Goal: Task Accomplishment & Management: Manage account settings

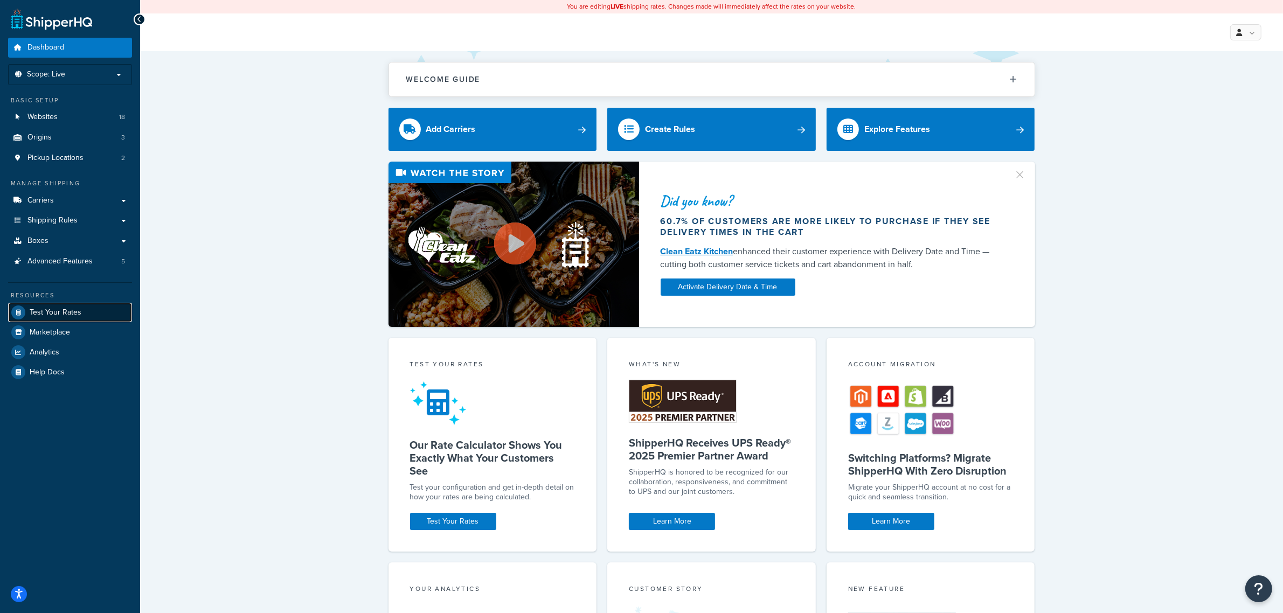
click at [49, 318] on link "Test Your Rates" at bounding box center [70, 312] width 124 height 19
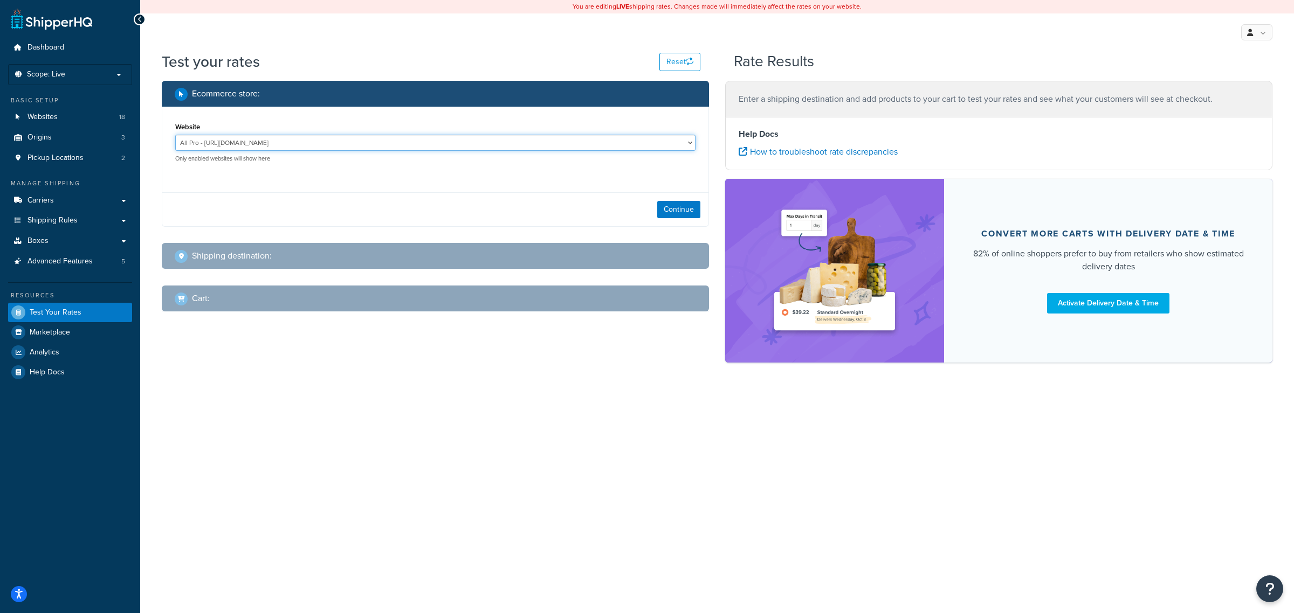
click at [359, 142] on select "All Pro - https://www.allprooffroad.com/ ERP Sandbox TG - https://erpsandbox.tr…" at bounding box center [435, 143] width 520 height 16
select select "fe8df8369d7744045bb466779996769f"
click at [175, 135] on select "All Pro - https://www.allprooffroad.com/ ERP Sandbox TG - https://erpsandbox.tr…" at bounding box center [435, 143] width 520 height 16
click at [690, 213] on button "Continue" at bounding box center [678, 209] width 43 height 17
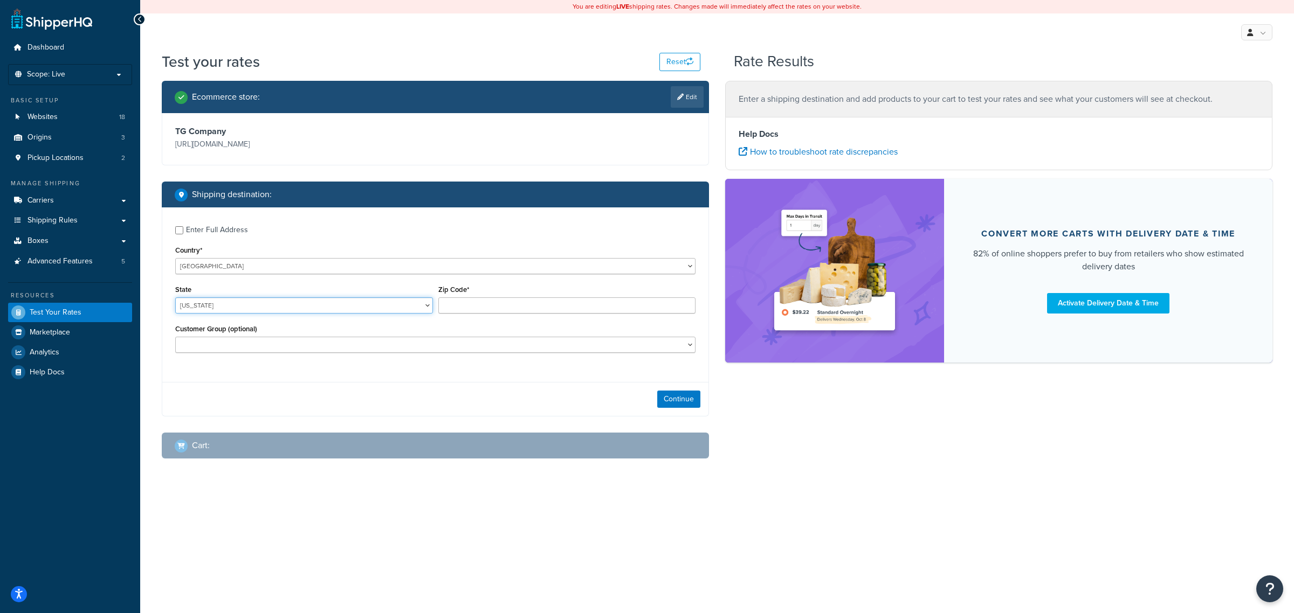
click at [298, 307] on select "Alabama Alaska American Samoa Arizona Arkansas Armed Forces Americas Armed Forc…" at bounding box center [304, 306] width 258 height 16
select select "OR"
click at [175, 298] on select "Alabama Alaska American Samoa Arizona Arkansas Armed Forces Americas Armed Forc…" at bounding box center [304, 306] width 258 height 16
type input "97078"
select select "NOT LOGGED IN"
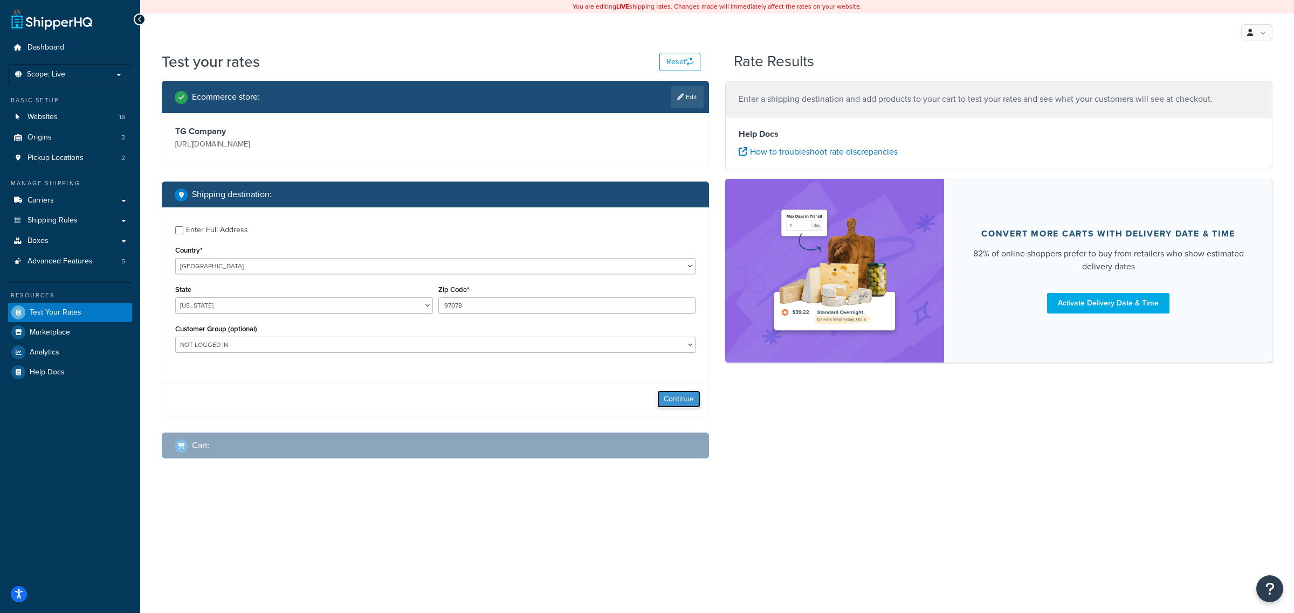
click at [691, 400] on button "Continue" at bounding box center [678, 399] width 43 height 17
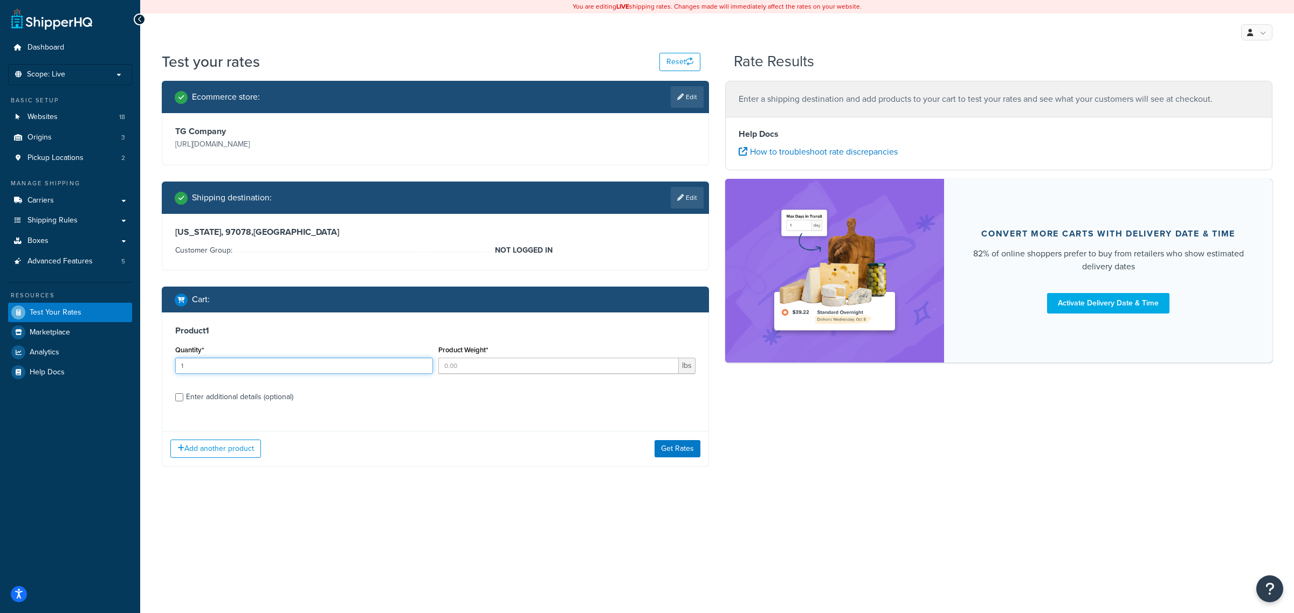
type input "1"
click at [421, 364] on input "1" at bounding box center [304, 366] width 258 height 16
click at [456, 369] on input "Product Weight*" at bounding box center [558, 366] width 241 height 16
type input "59"
click at [257, 396] on div "Enter additional details (optional)" at bounding box center [239, 397] width 107 height 15
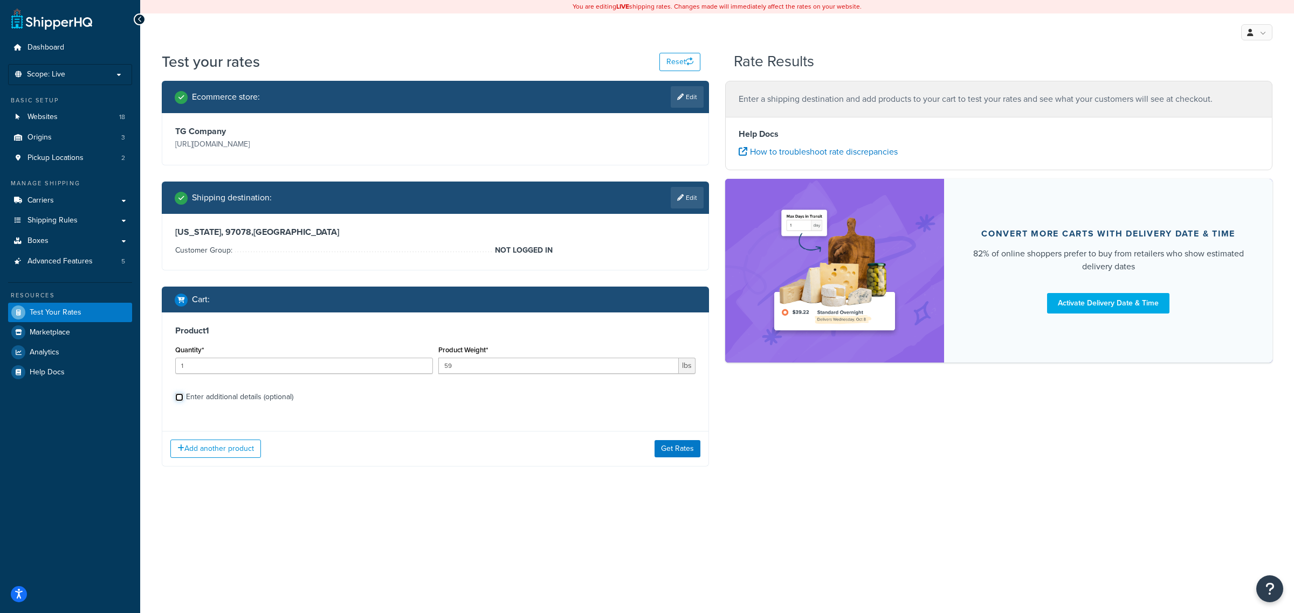
click at [183, 396] on input "Enter additional details (optional)" at bounding box center [179, 397] width 8 height 8
checkbox input "true"
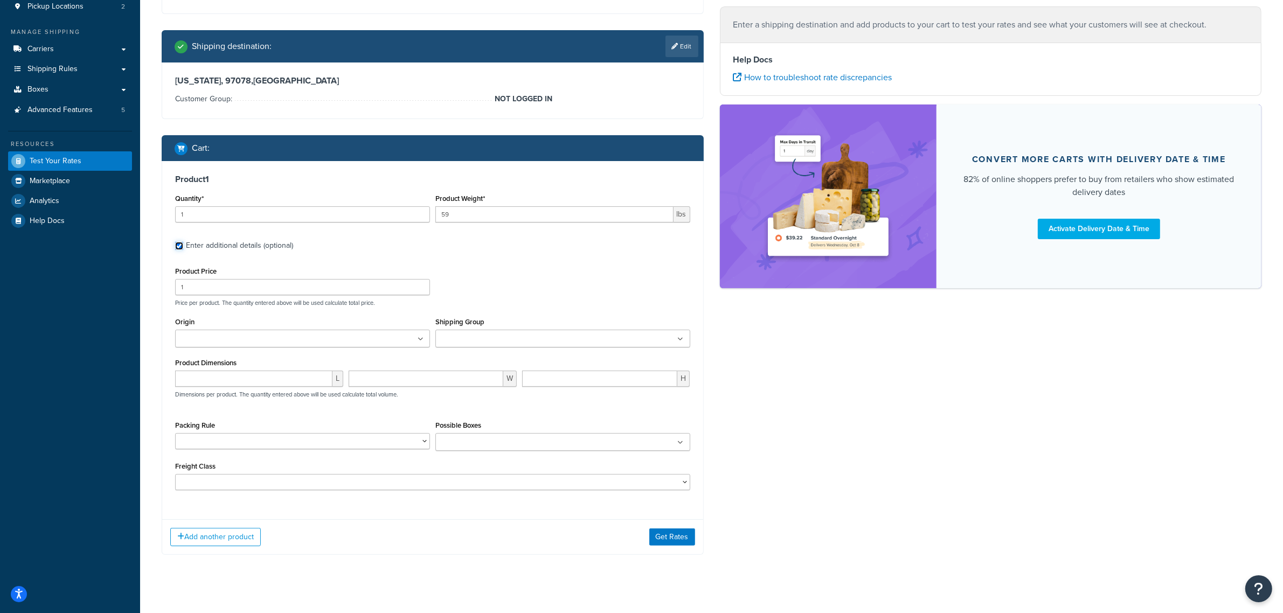
scroll to position [165, 0]
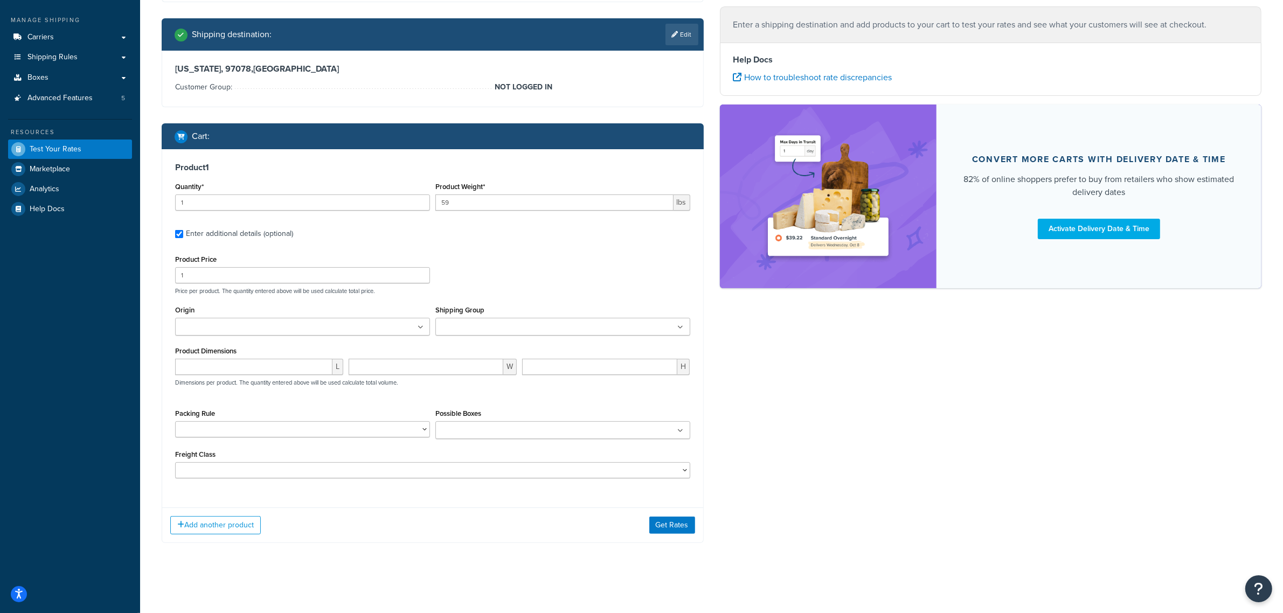
click at [450, 324] on input "Shipping Group" at bounding box center [486, 328] width 95 height 12
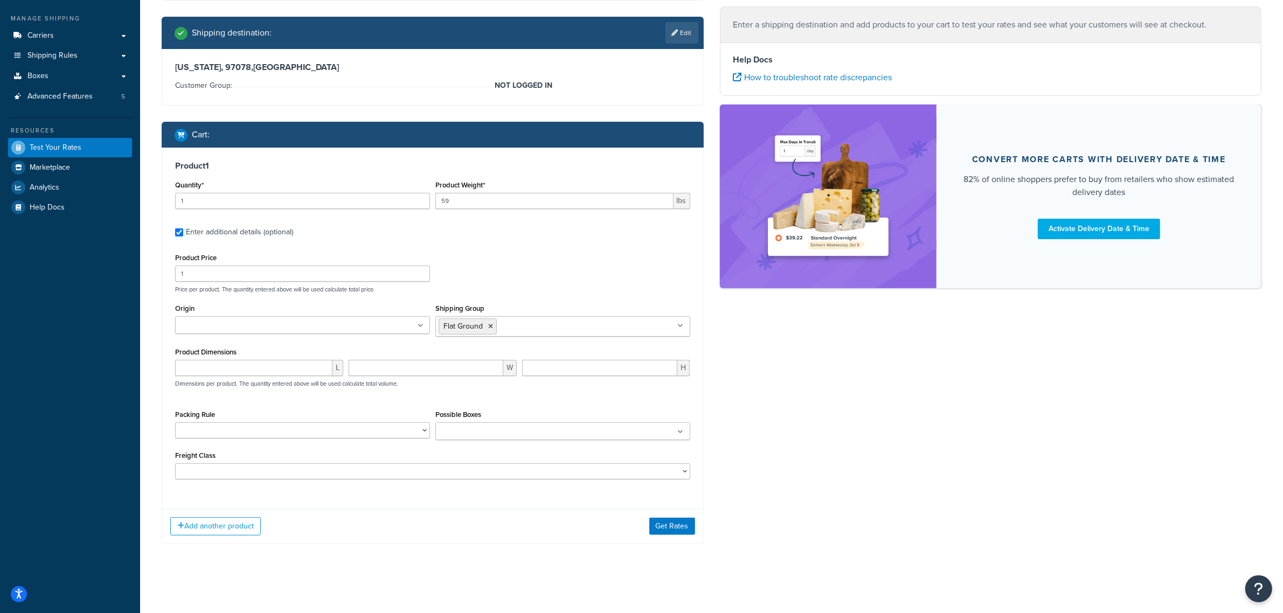
click at [557, 267] on div "Product Price 1 Price per product. The quantity entered above will be used calc…" at bounding box center [432, 272] width 521 height 43
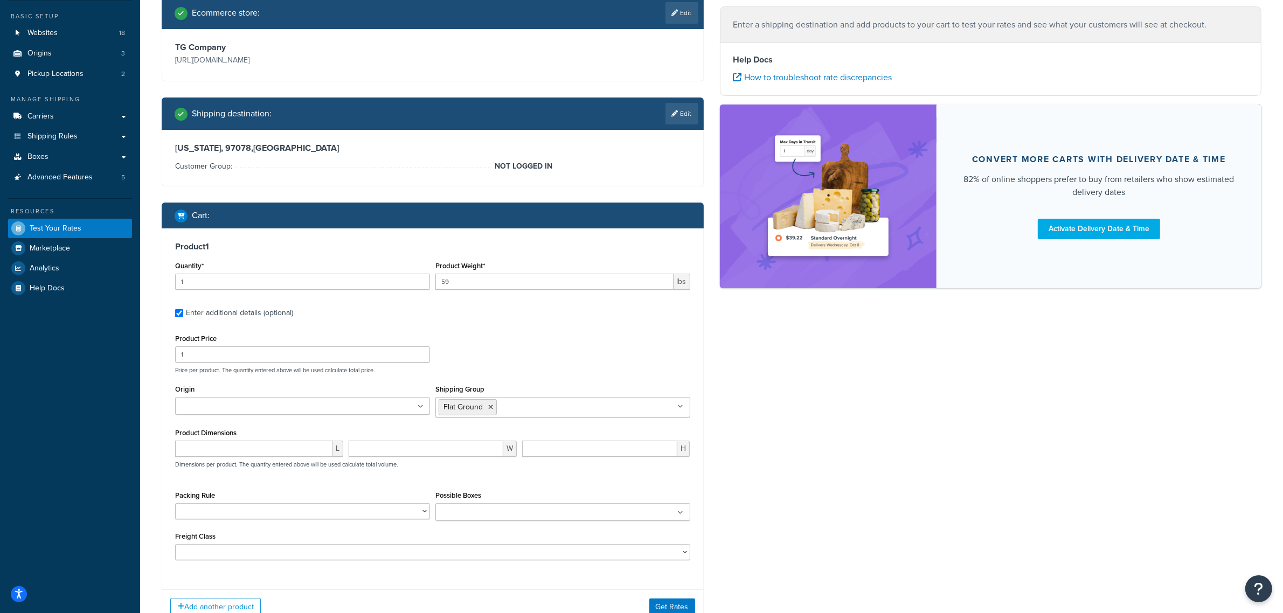
scroll to position [168, 0]
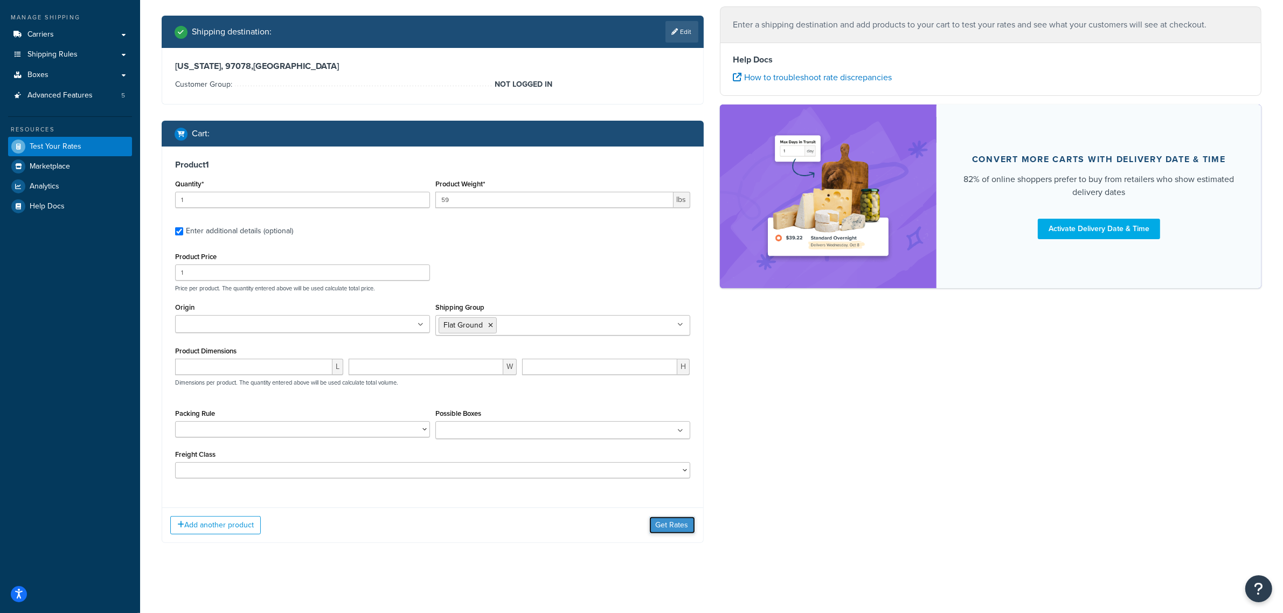
click at [666, 521] on button "Get Rates" at bounding box center [672, 525] width 46 height 17
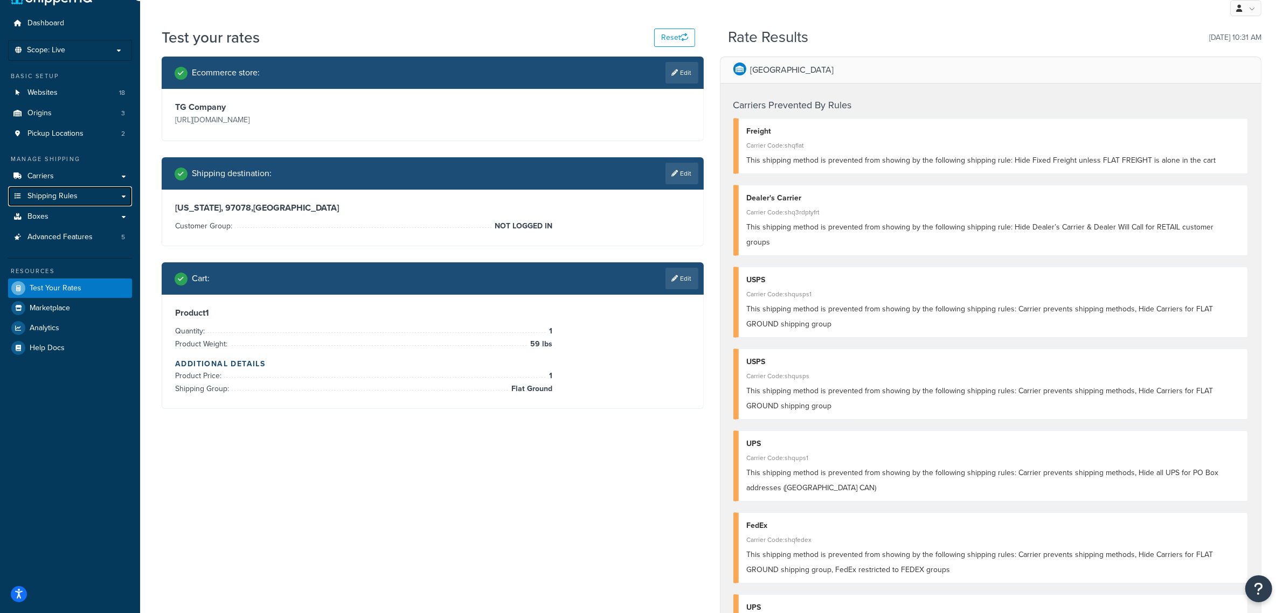
scroll to position [0, 0]
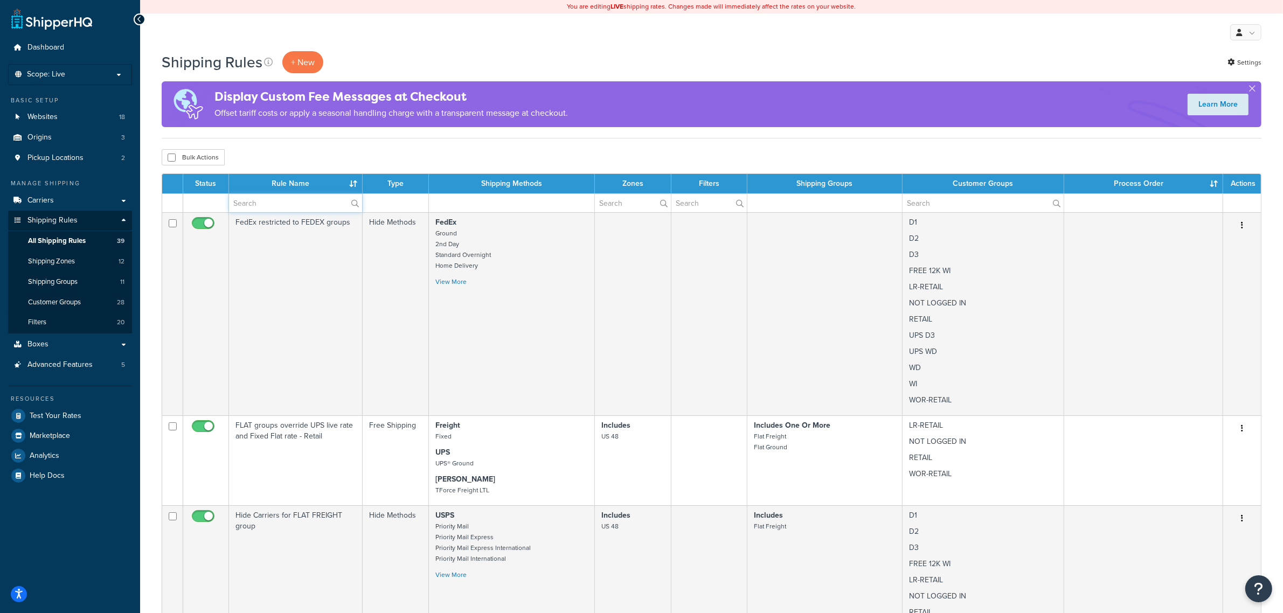
click at [287, 204] on input "text" at bounding box center [295, 203] width 133 height 18
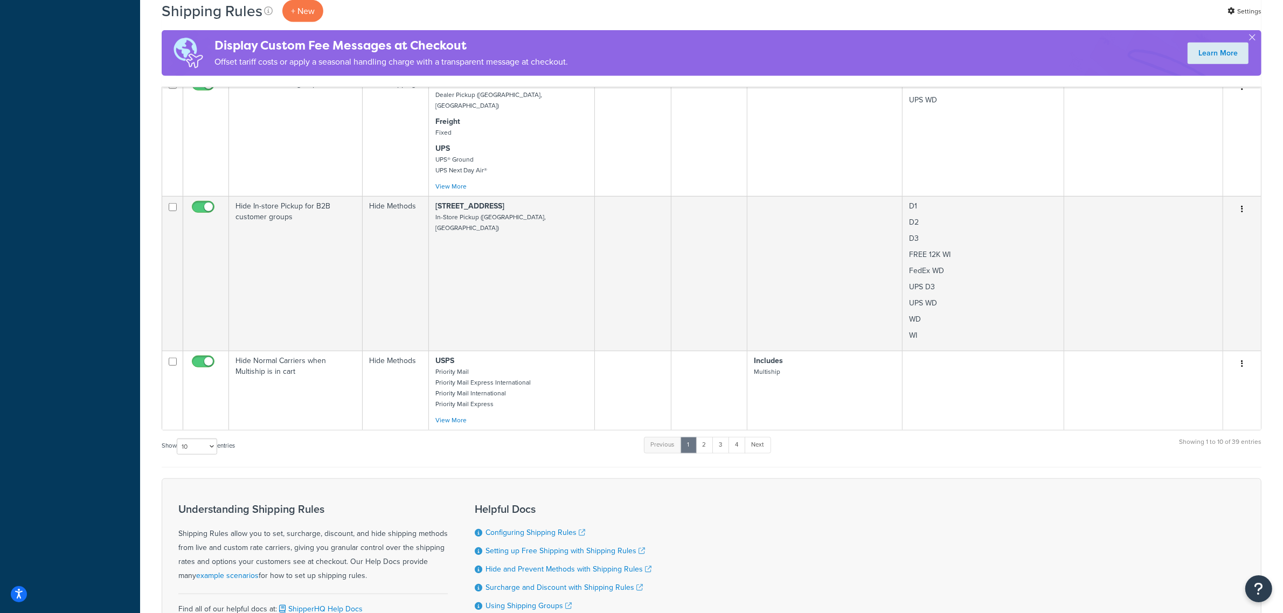
scroll to position [1198, 0]
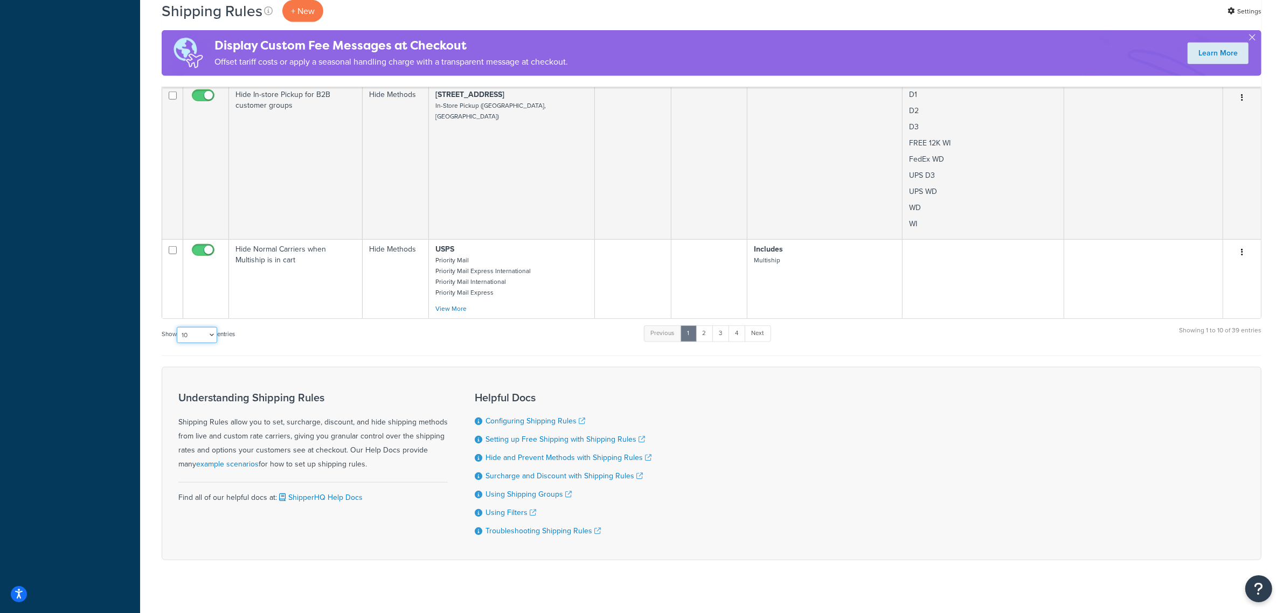
click at [215, 327] on select "10 15 25 50 100 1000" at bounding box center [197, 335] width 40 height 16
select select "100"
click at [178, 327] on select "10 15 25 50 100 1000" at bounding box center [197, 335] width 40 height 16
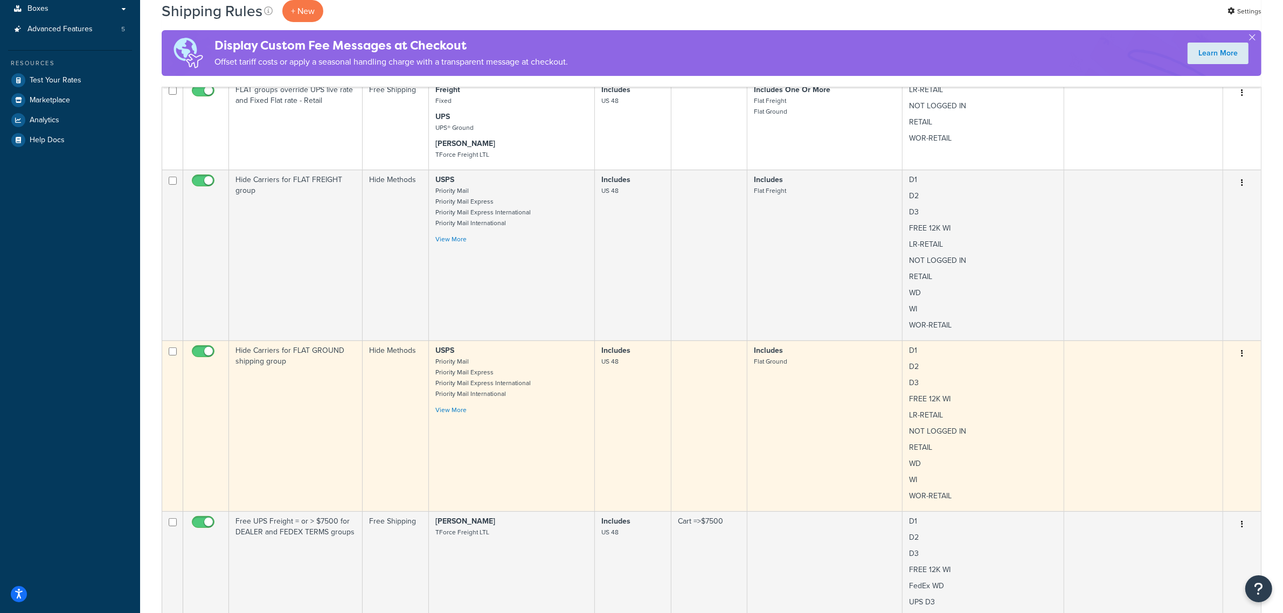
scroll to position [337, 0]
click at [457, 413] on link "View More" at bounding box center [450, 409] width 31 height 10
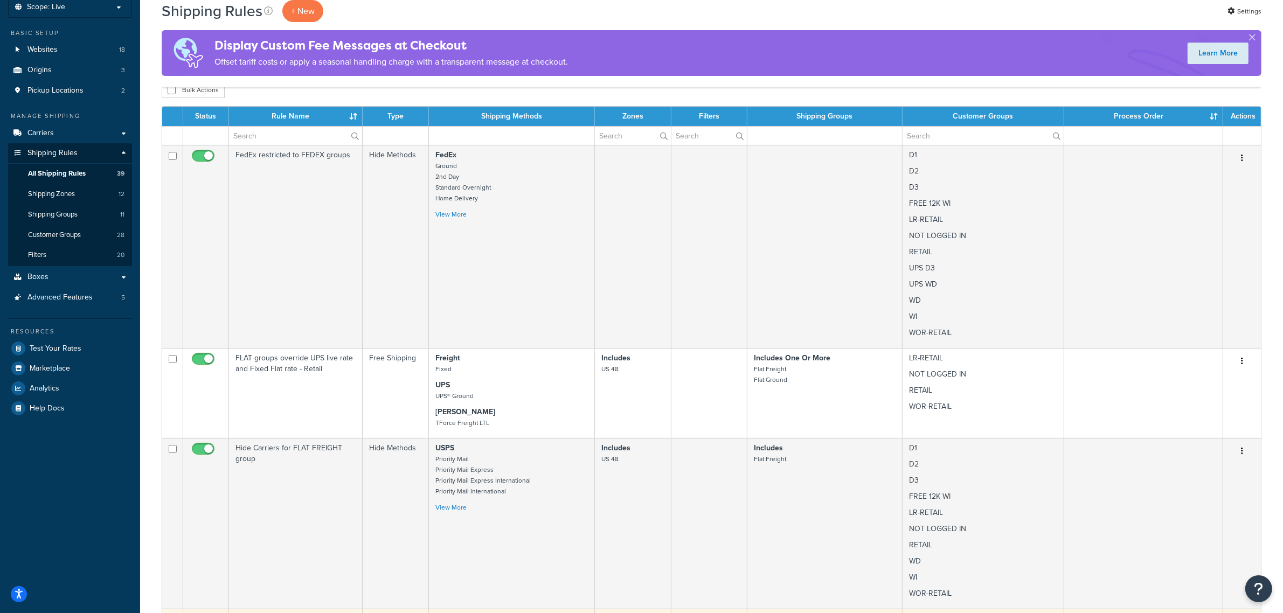
scroll to position [0, 0]
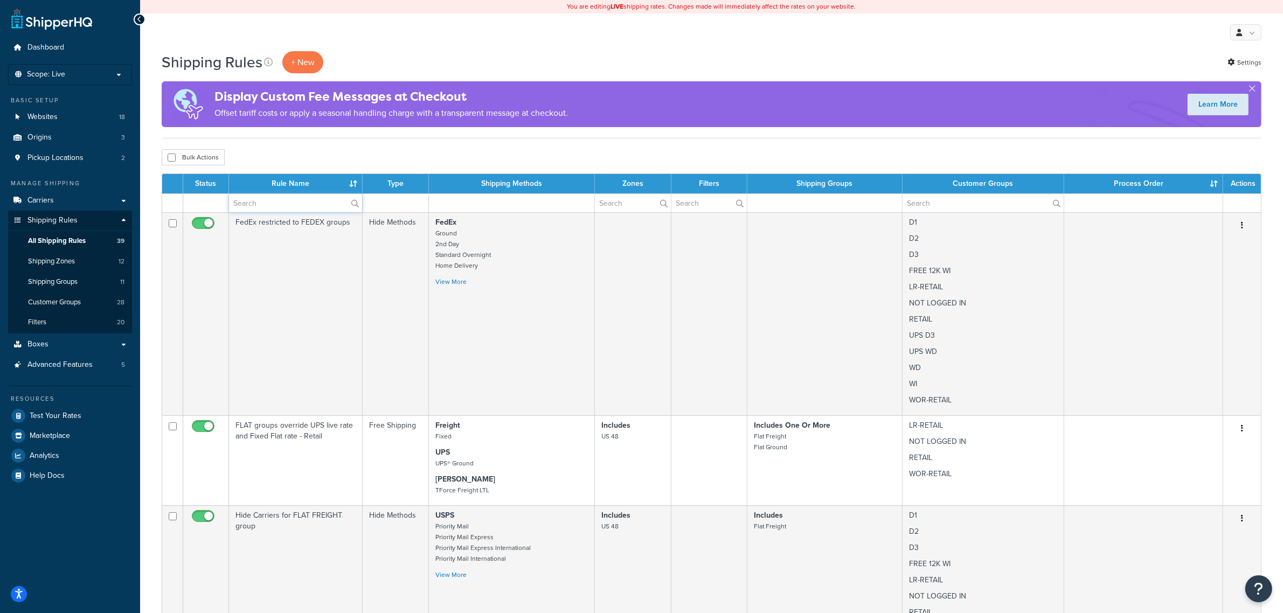
click at [291, 203] on input "text" at bounding box center [295, 203] width 133 height 18
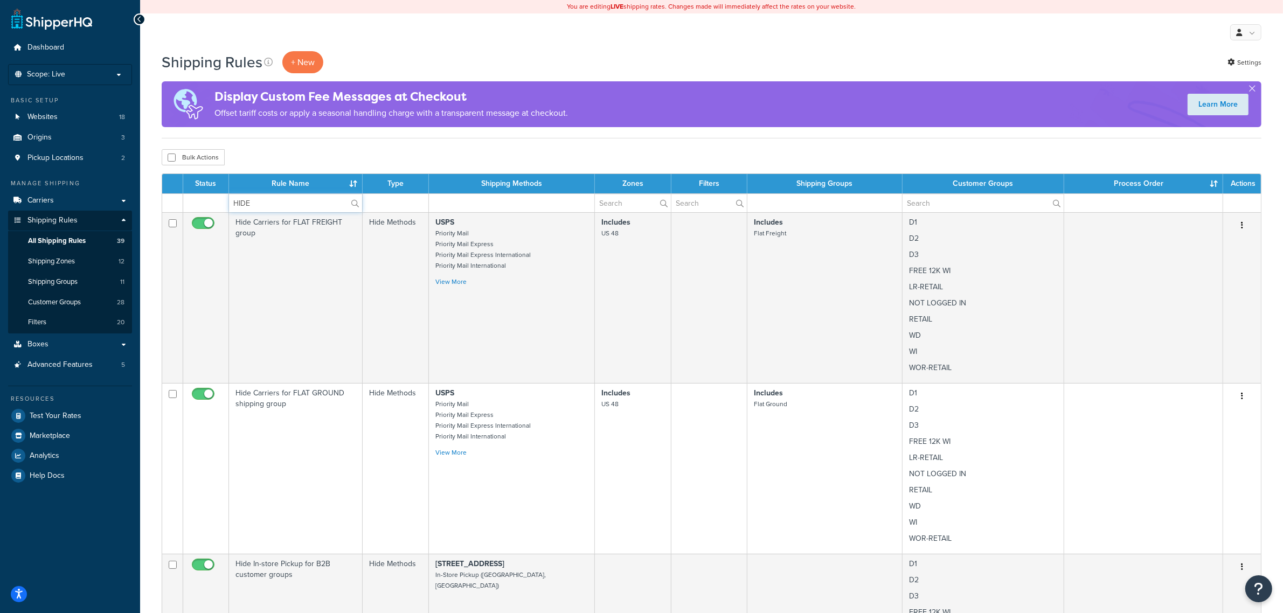
type input "HIDE"
click at [430, 160] on div "Bulk Actions Duplicate Delete" at bounding box center [712, 157] width 1100 height 16
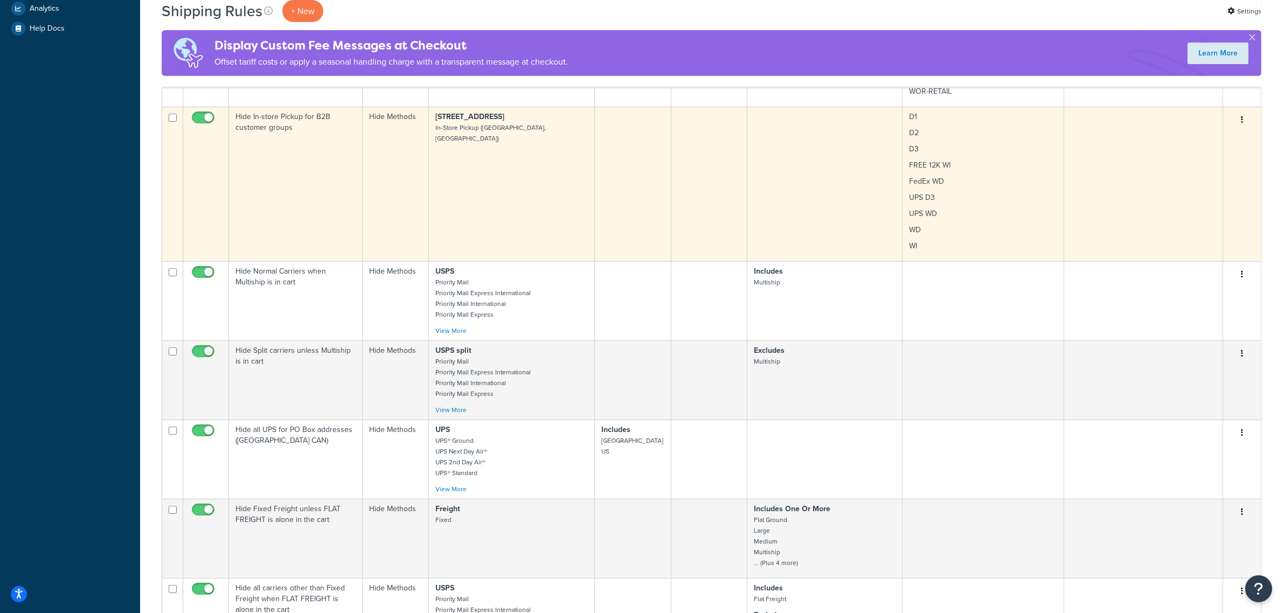
scroll to position [472, 0]
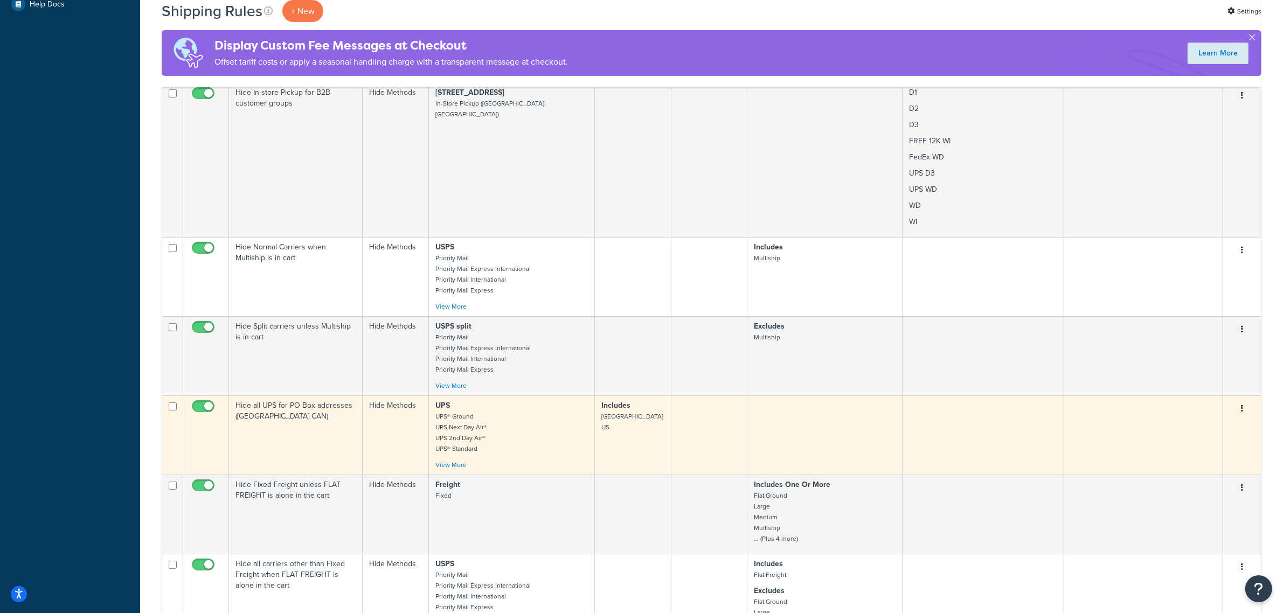
click at [308, 419] on td "Hide all UPS for PO Box addresses ([GEOGRAPHIC_DATA] CAN)" at bounding box center [296, 435] width 134 height 79
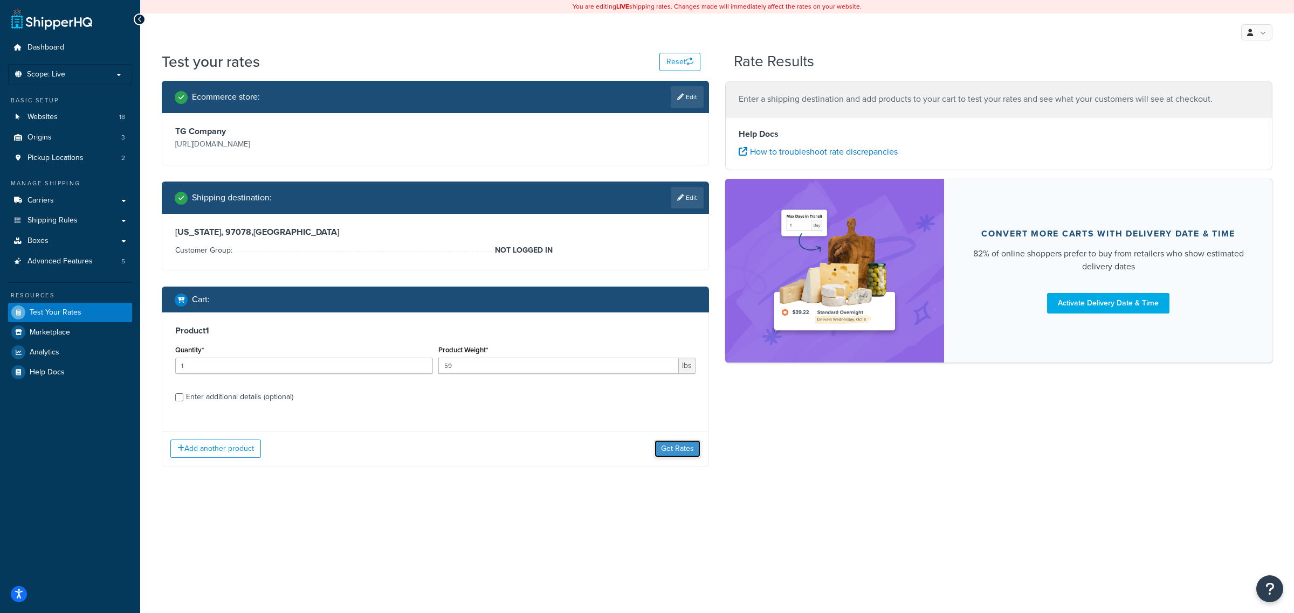
click at [679, 454] on button "Get Rates" at bounding box center [677, 448] width 46 height 17
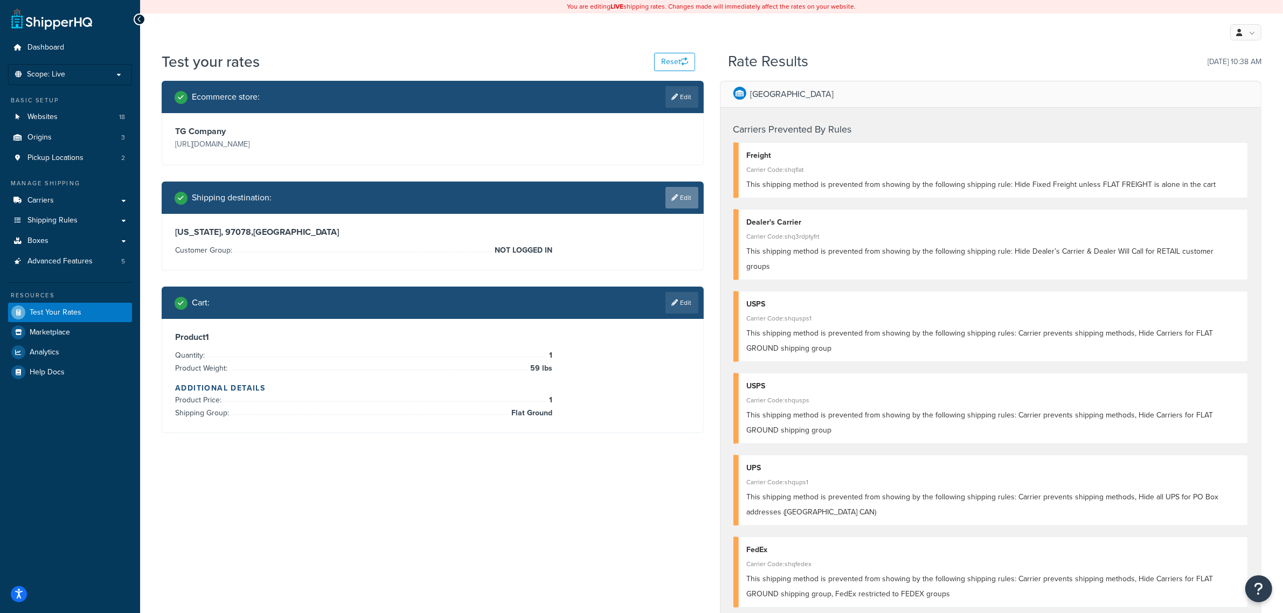
click at [673, 195] on icon at bounding box center [675, 198] width 6 height 6
select select "OR"
select select "NOT LOGGED IN"
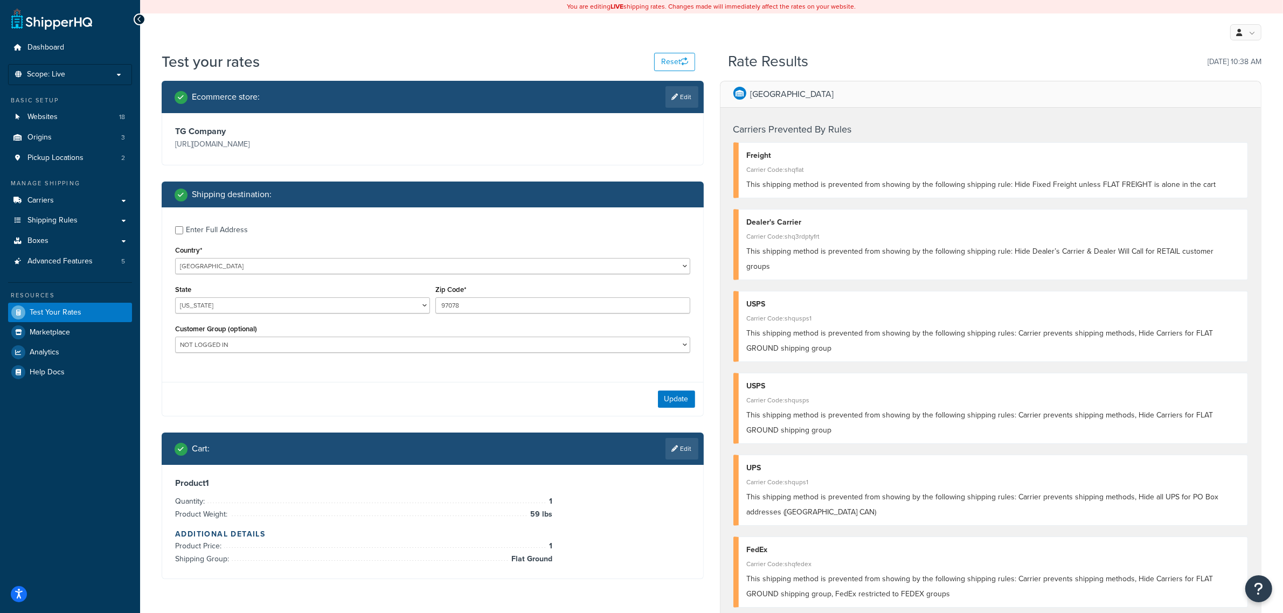
click at [194, 232] on div "Enter Full Address" at bounding box center [217, 230] width 62 height 15
click at [183, 232] on input "Enter Full Address" at bounding box center [179, 230] width 8 height 8
checkbox input "true"
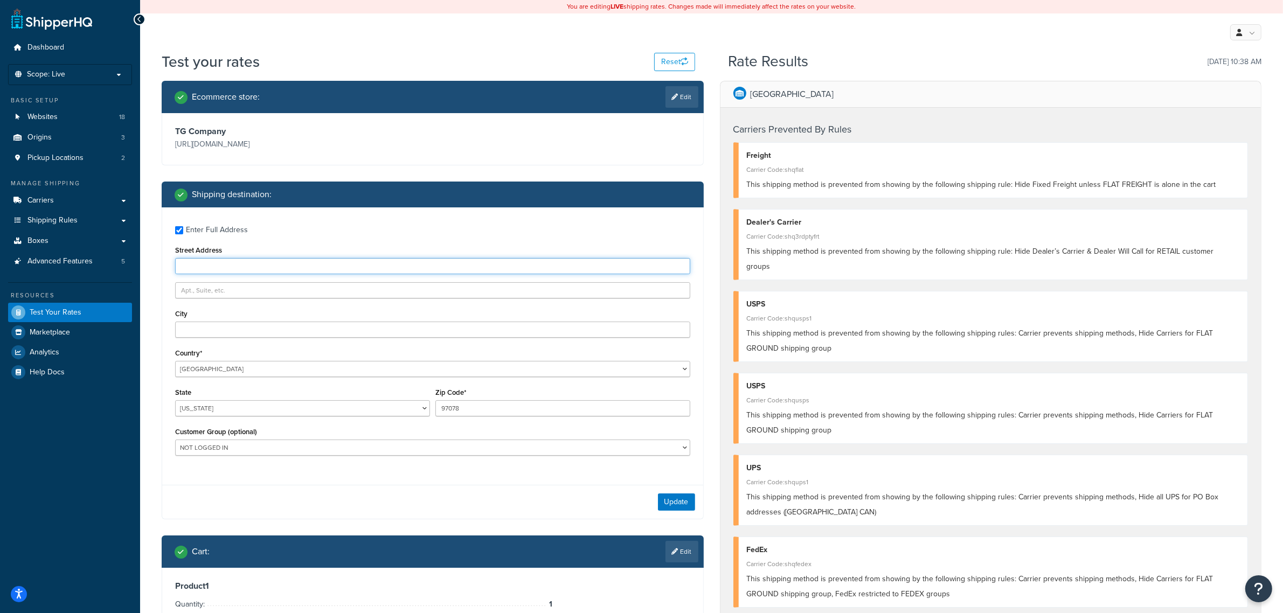
click at [204, 270] on input "Street Address" at bounding box center [432, 266] width 515 height 16
type input "19575 SW BUTTERNUT STREET"
click at [670, 500] on button "Update" at bounding box center [676, 502] width 37 height 17
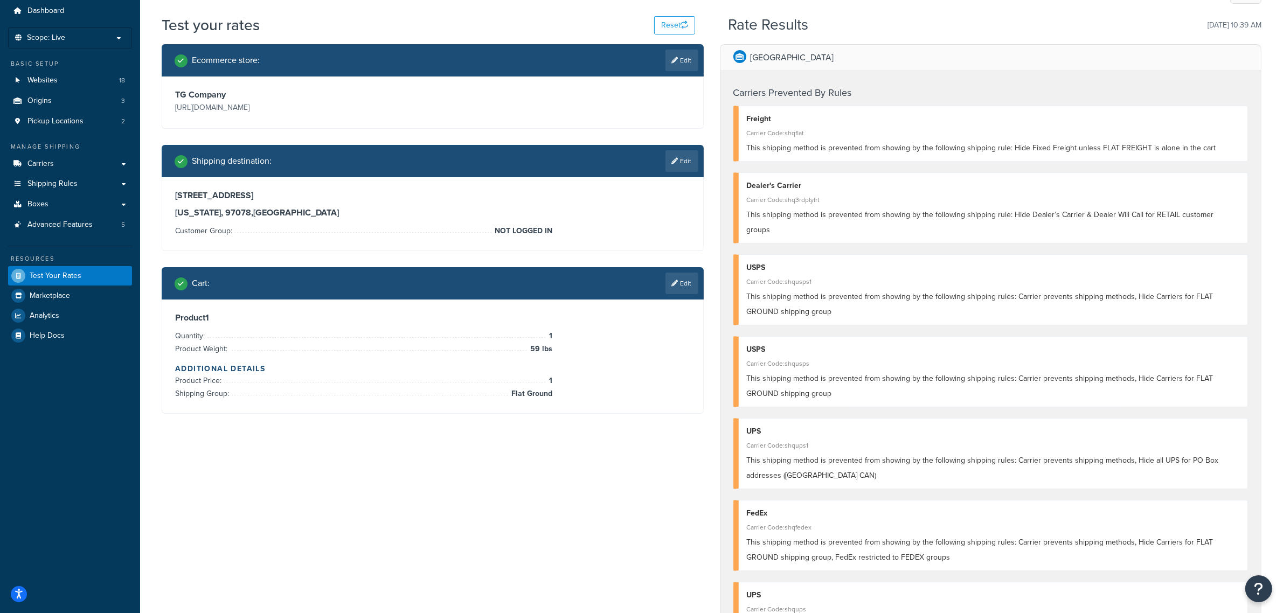
scroll to position [67, 0]
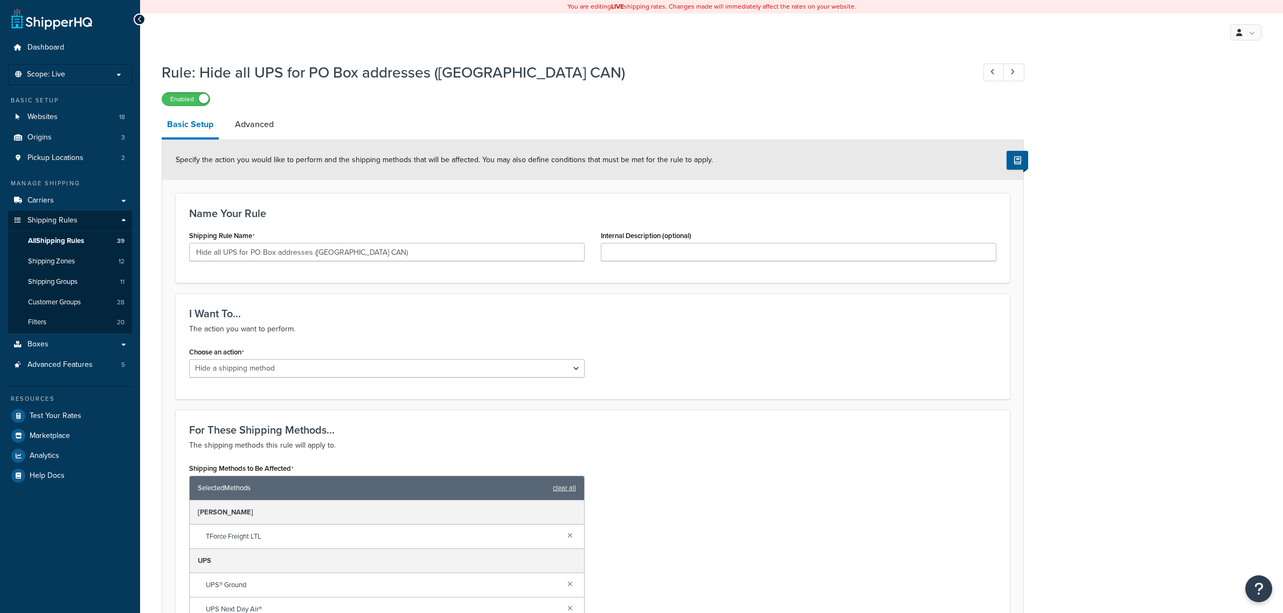
select select "HIDE"
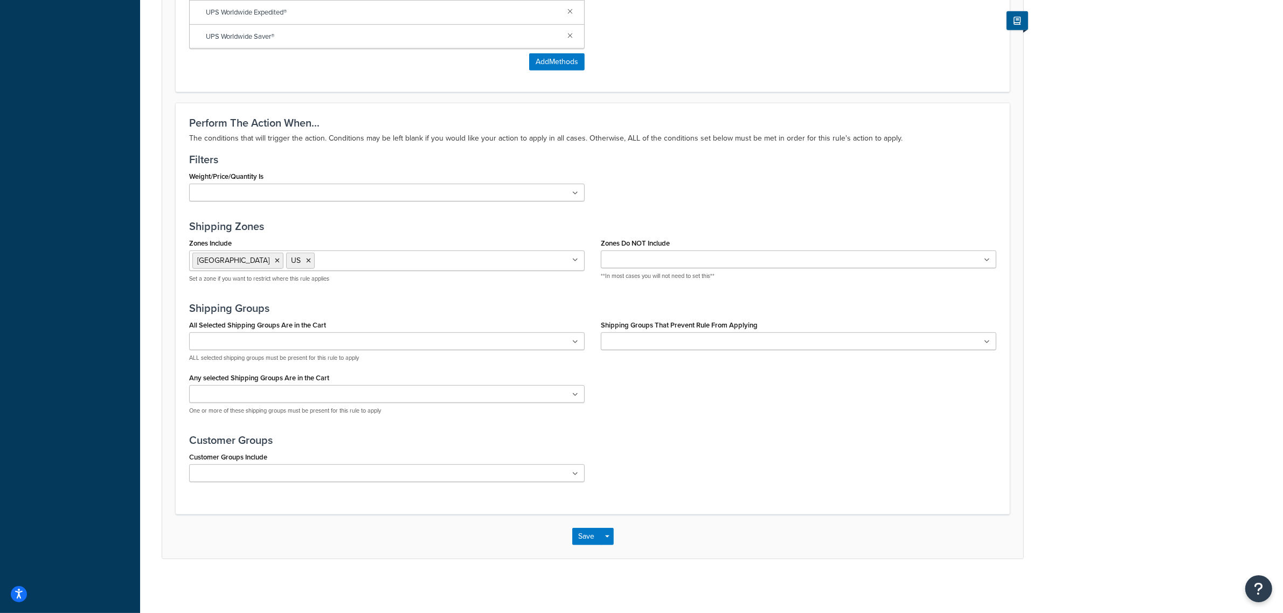
scroll to position [671, 0]
click at [577, 260] on icon at bounding box center [575, 260] width 5 height 6
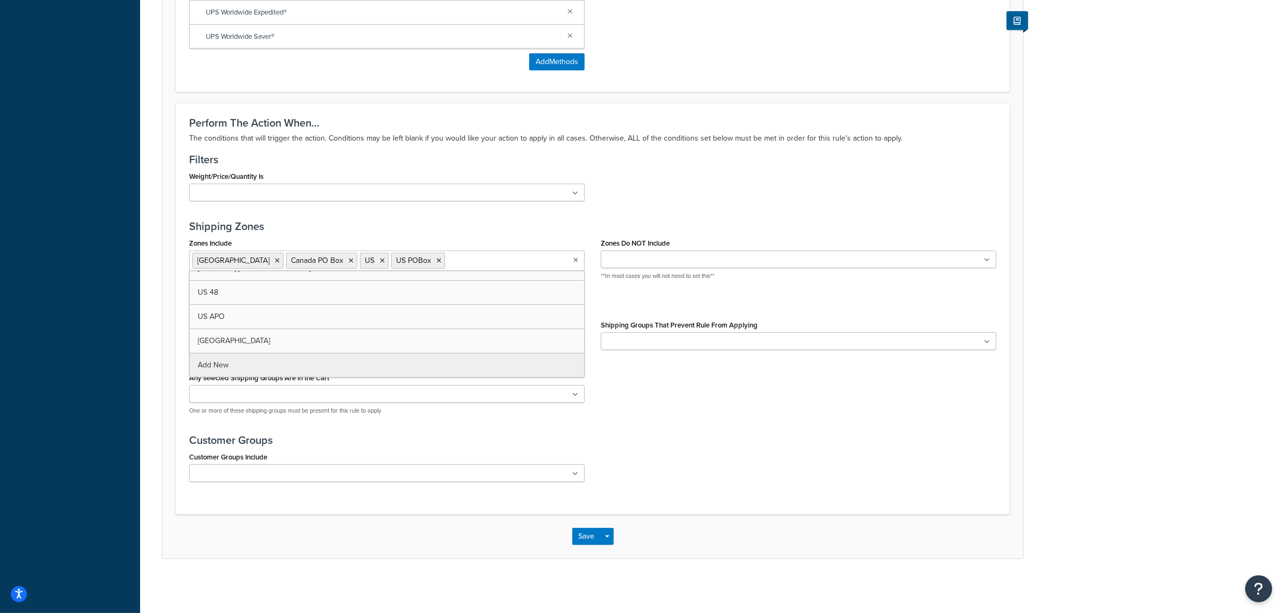
scroll to position [112, 0]
click at [380, 262] on icon at bounding box center [382, 261] width 5 height 6
click at [275, 261] on icon at bounding box center [277, 261] width 5 height 6
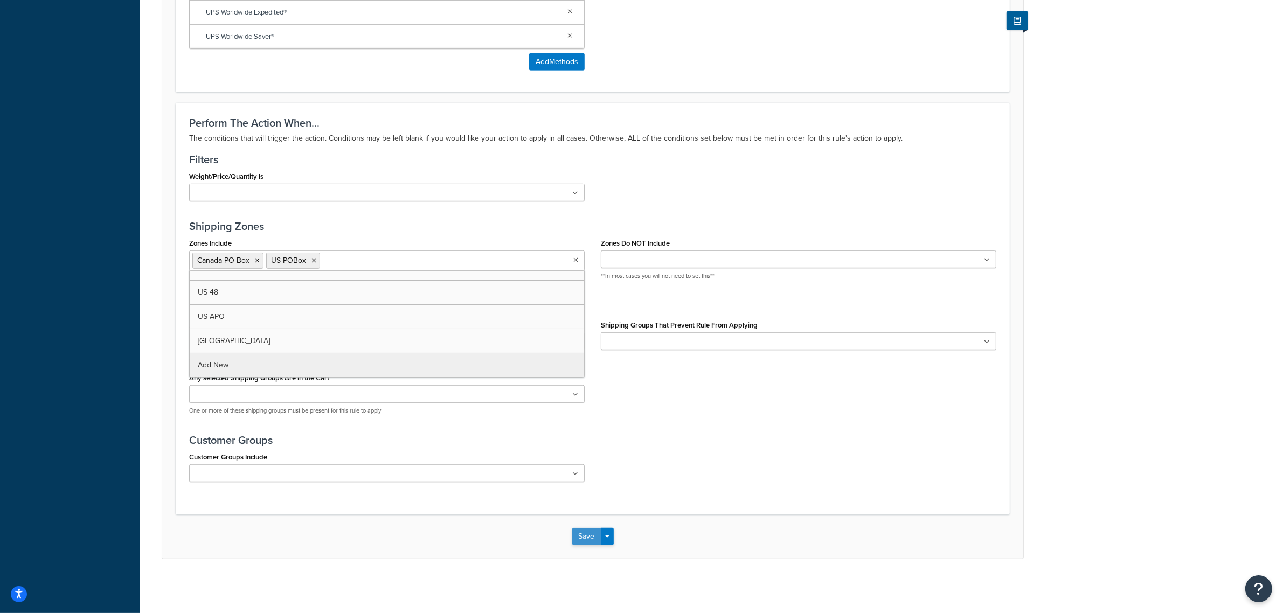
click at [575, 528] on button "Save" at bounding box center [586, 536] width 29 height 17
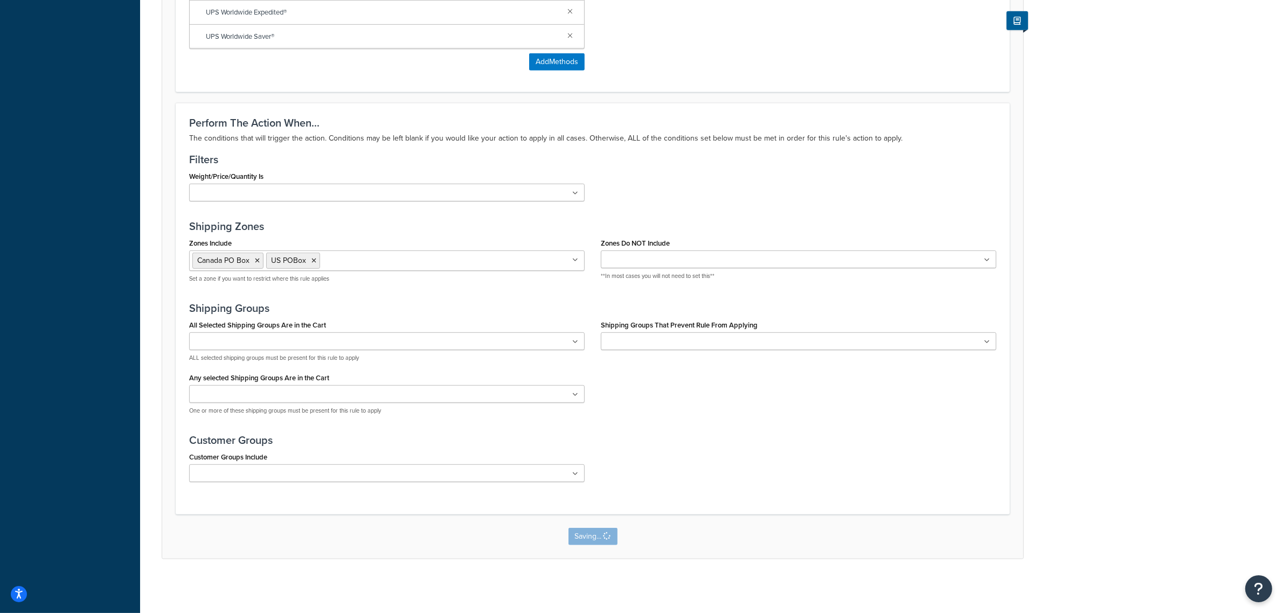
scroll to position [0, 0]
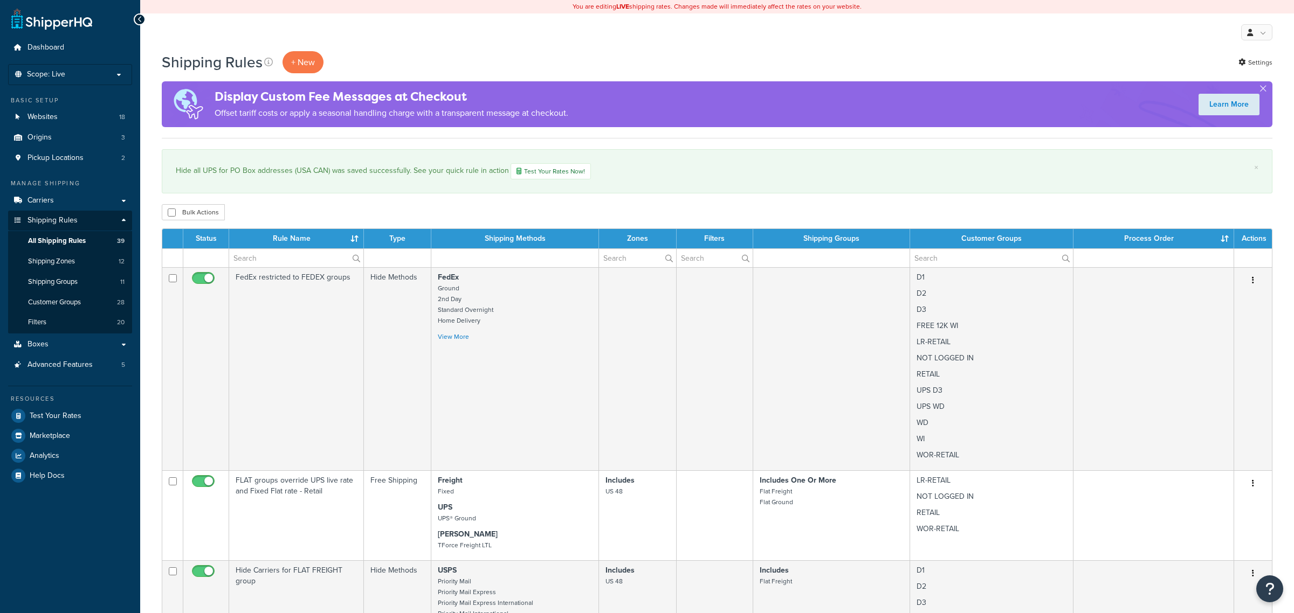
select select "100"
click at [303, 258] on input "text" at bounding box center [295, 258] width 133 height 18
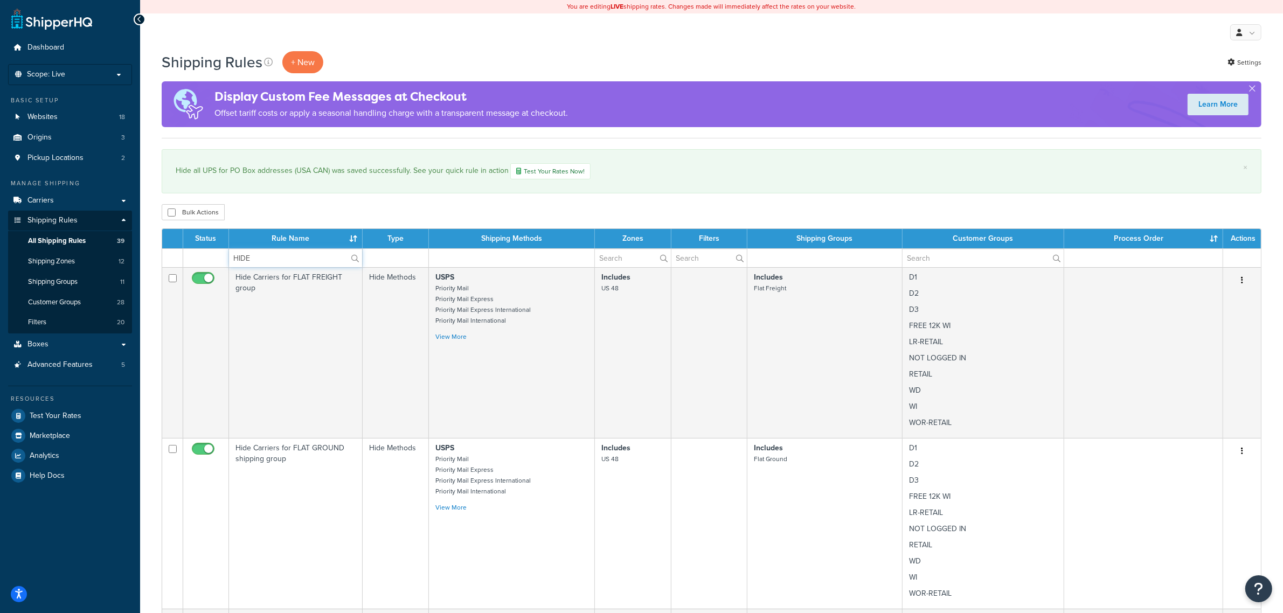
type input "HIDE"
click at [658, 176] on div "Hide all UPS for PO Box addresses (USA CAN) was saved successfully. See your qu…" at bounding box center [712, 171] width 1072 height 16
click at [279, 261] on input "HIDE" at bounding box center [295, 258] width 133 height 18
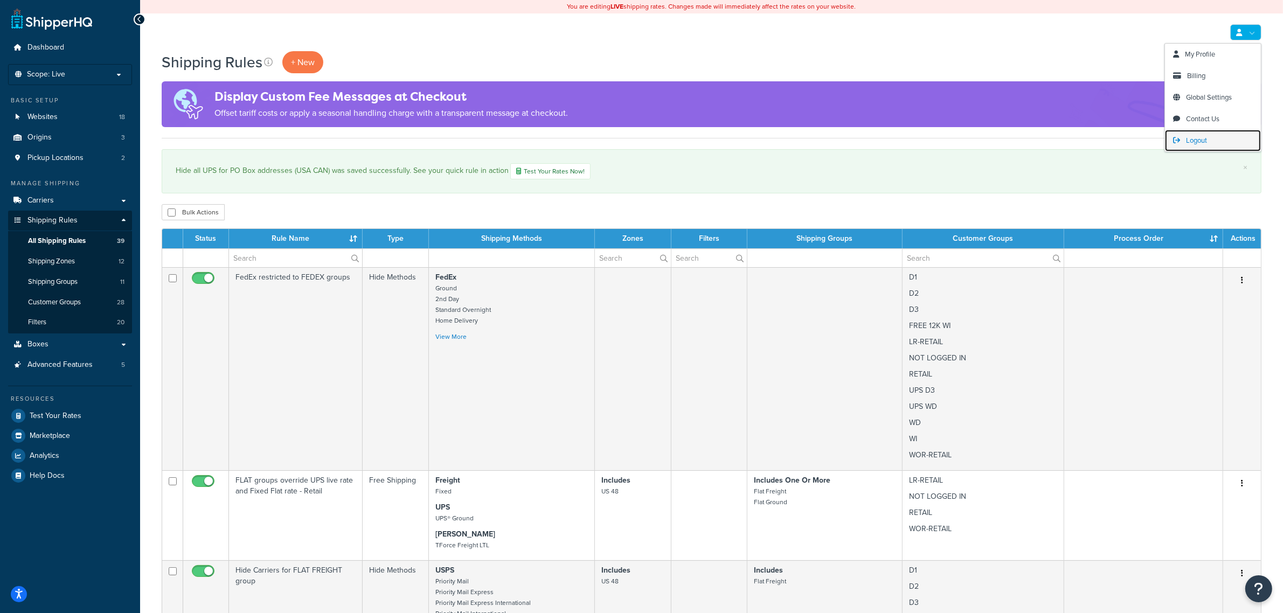
click at [1182, 135] on link "Logout" at bounding box center [1213, 141] width 96 height 22
